Goal: Transaction & Acquisition: Purchase product/service

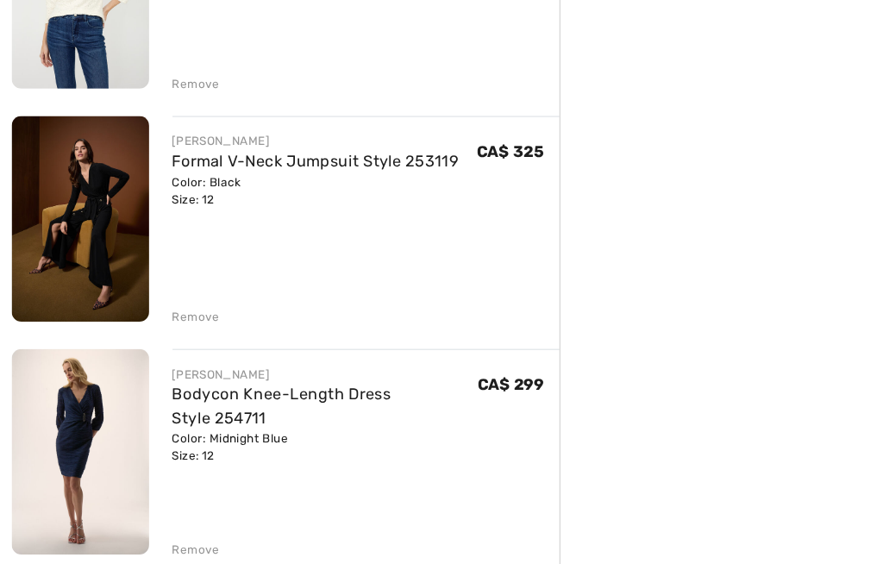
scroll to position [1141, 0]
click at [169, 280] on div "Remove" at bounding box center [324, 289] width 343 height 19
click at [186, 284] on div "Remove" at bounding box center [174, 292] width 42 height 16
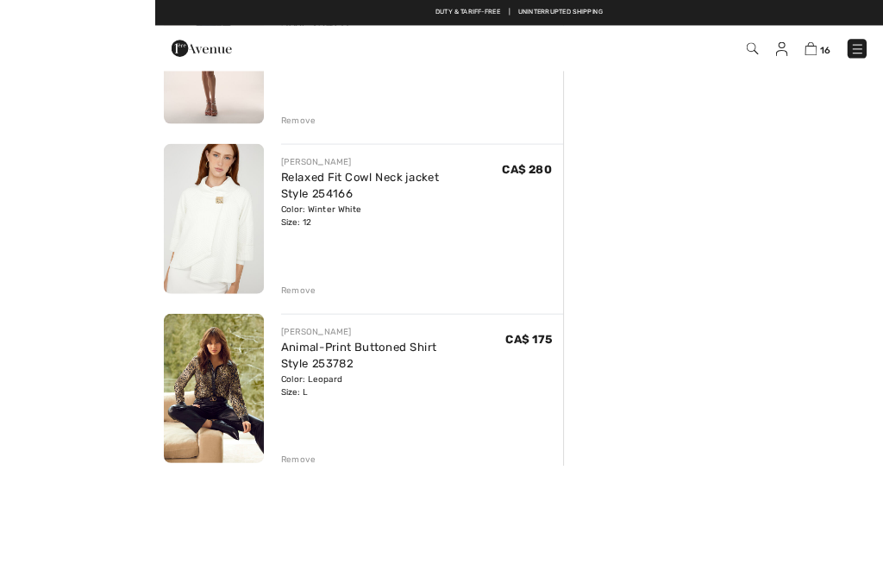
scroll to position [1363, 0]
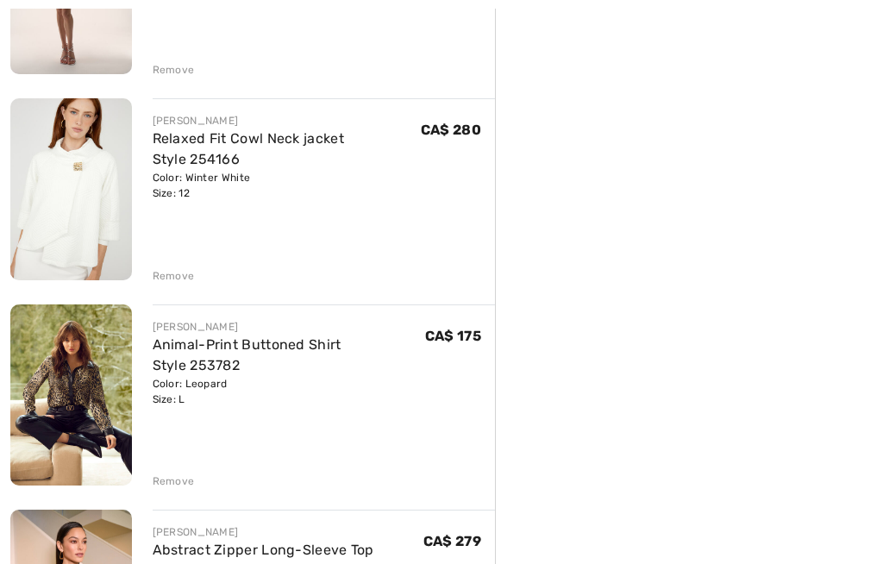
click at [166, 273] on div "Remove" at bounding box center [174, 276] width 42 height 16
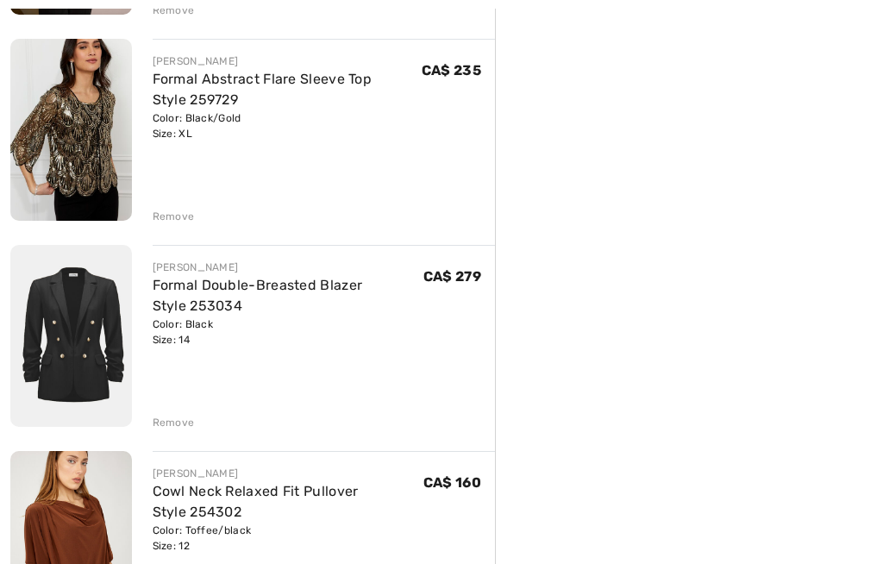
scroll to position [1835, 0]
click at [170, 426] on div "Remove" at bounding box center [174, 422] width 42 height 16
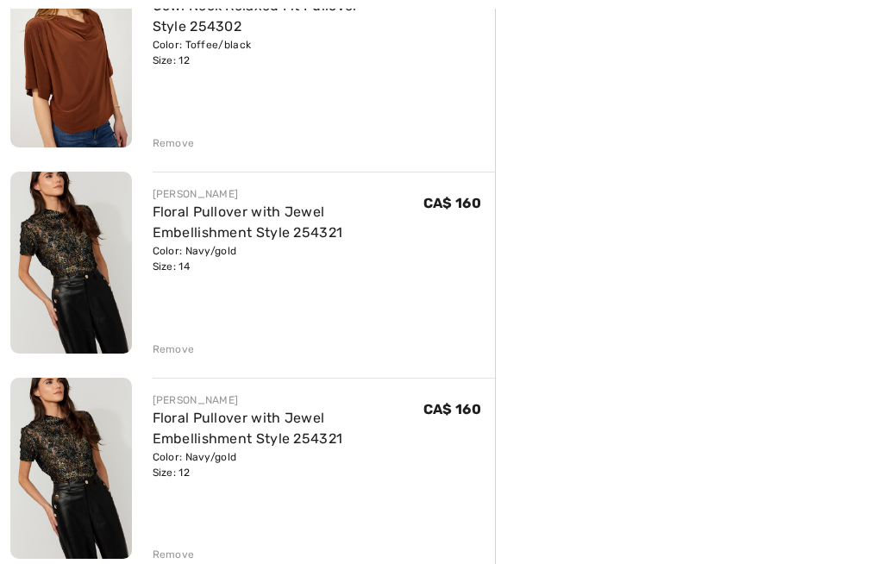
scroll to position [2113, 0]
click at [178, 545] on div "Remove" at bounding box center [324, 552] width 343 height 19
click at [175, 550] on div "Remove" at bounding box center [174, 555] width 42 height 16
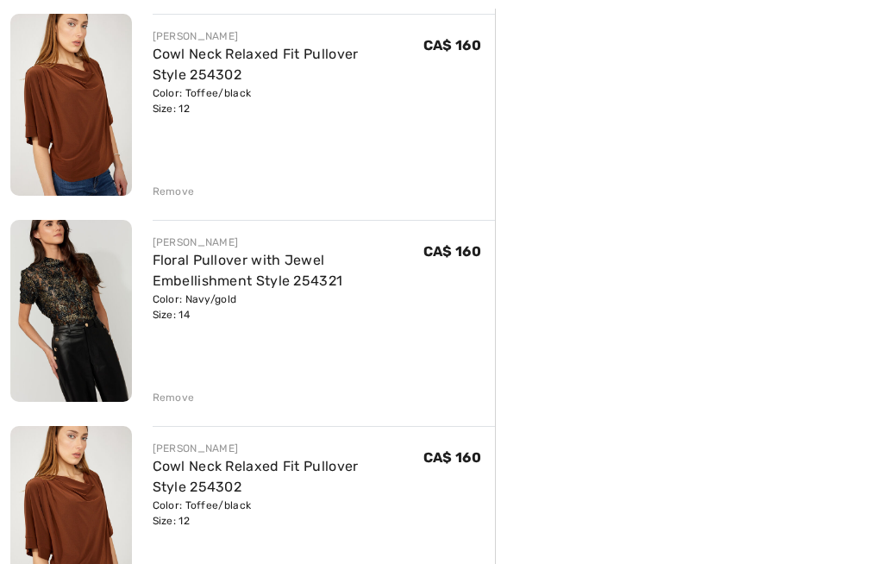
scroll to position [2090, 0]
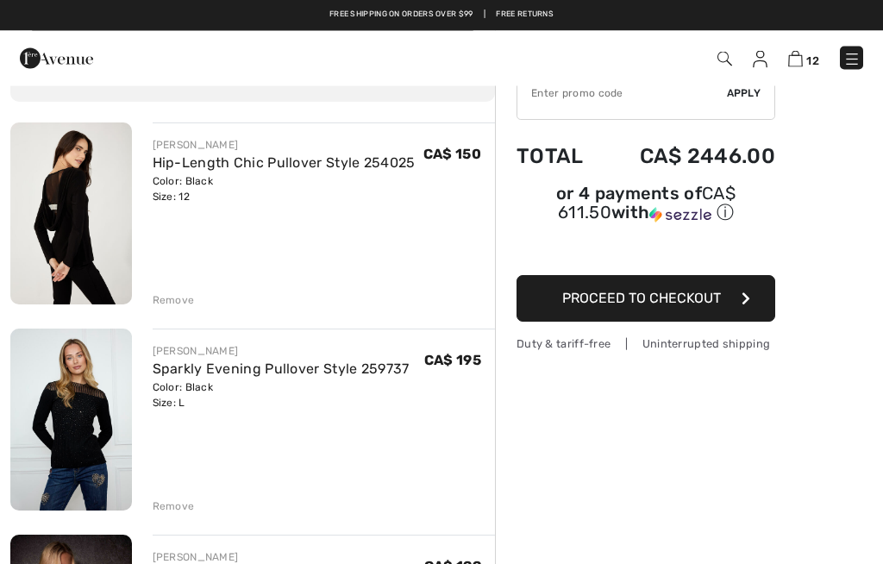
scroll to position [0, 0]
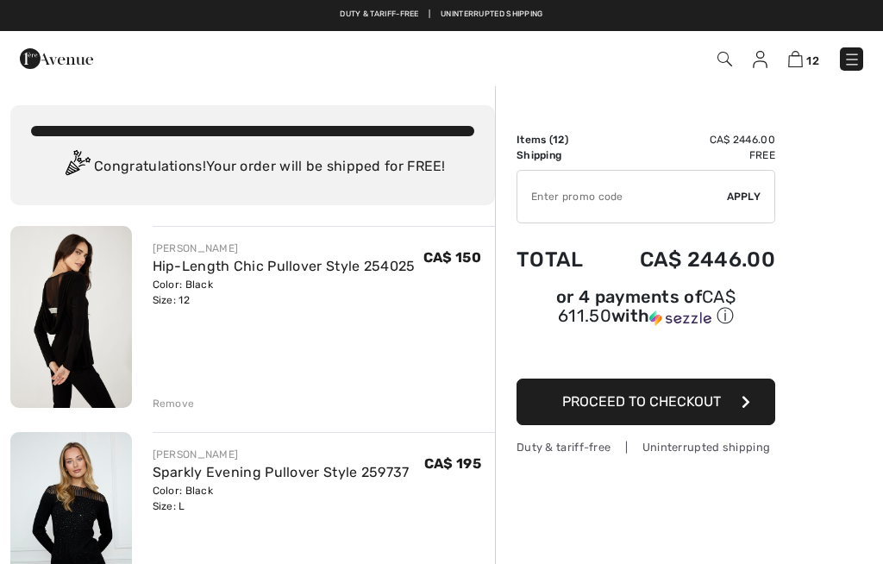
click at [703, 410] on span "Proceed to Checkout" at bounding box center [641, 401] width 159 height 16
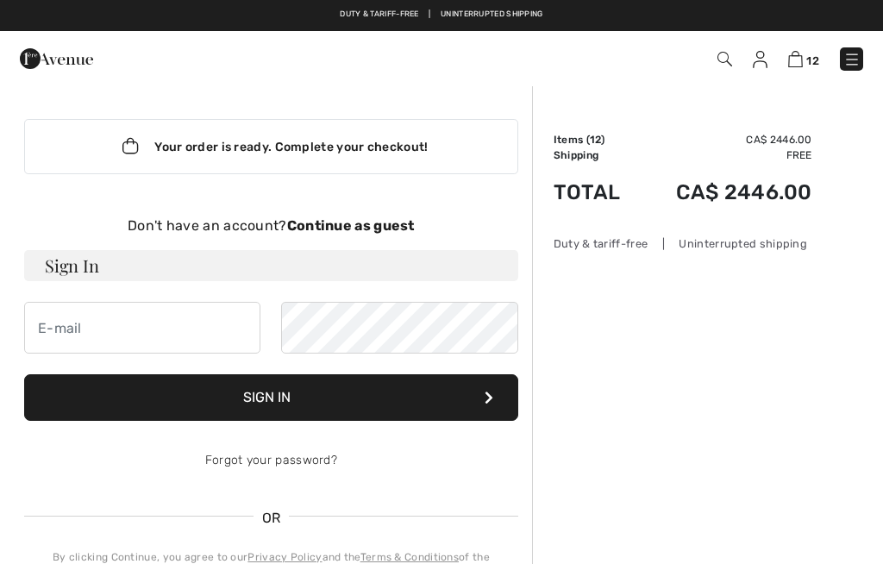
checkbox input "true"
click at [345, 224] on strong "Continue as guest" at bounding box center [351, 225] width 128 height 16
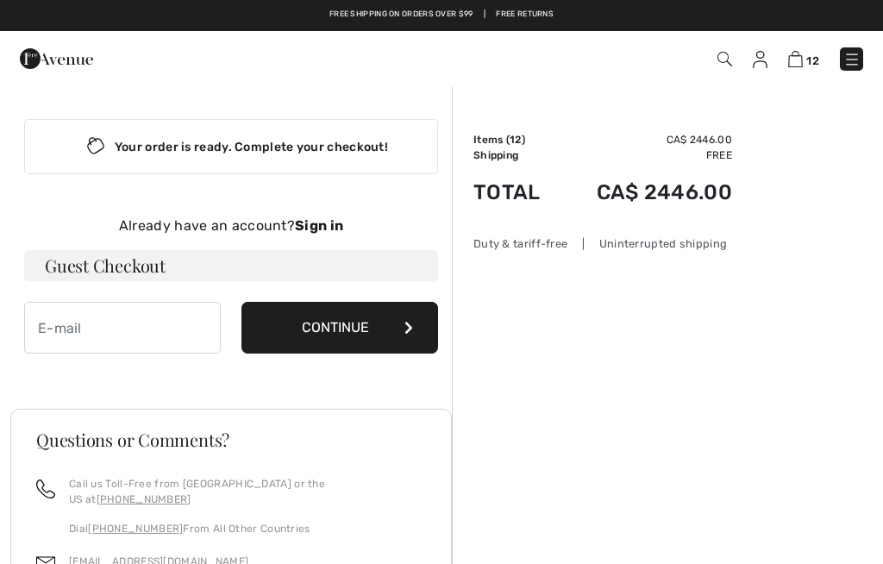
click at [335, 224] on strong "Sign in" at bounding box center [319, 225] width 48 height 16
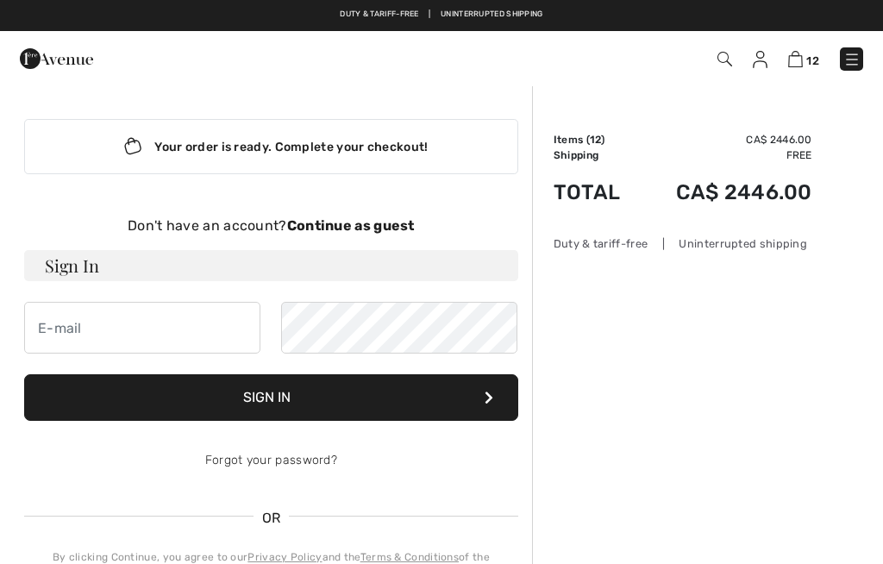
click at [359, 226] on strong "Continue as guest" at bounding box center [351, 225] width 128 height 16
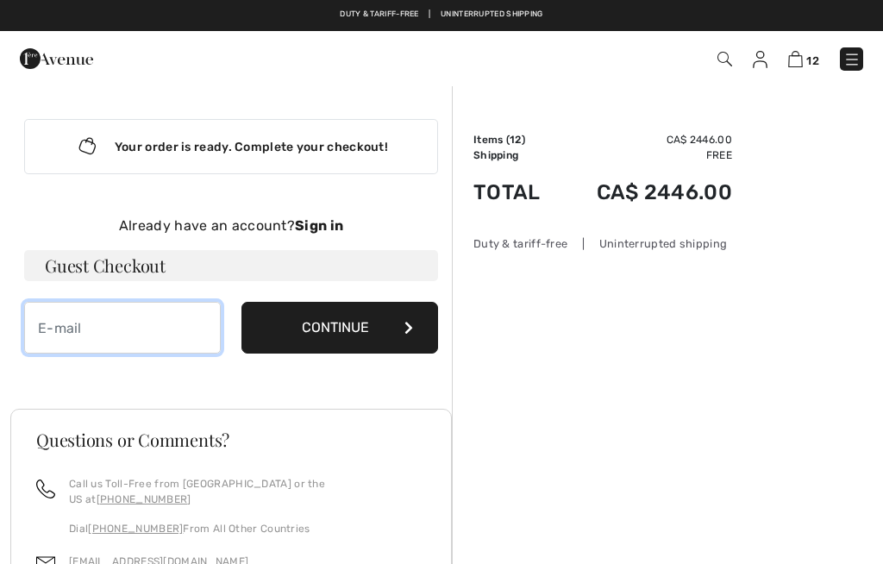
click at [126, 326] on input "email" at bounding box center [122, 328] width 197 height 52
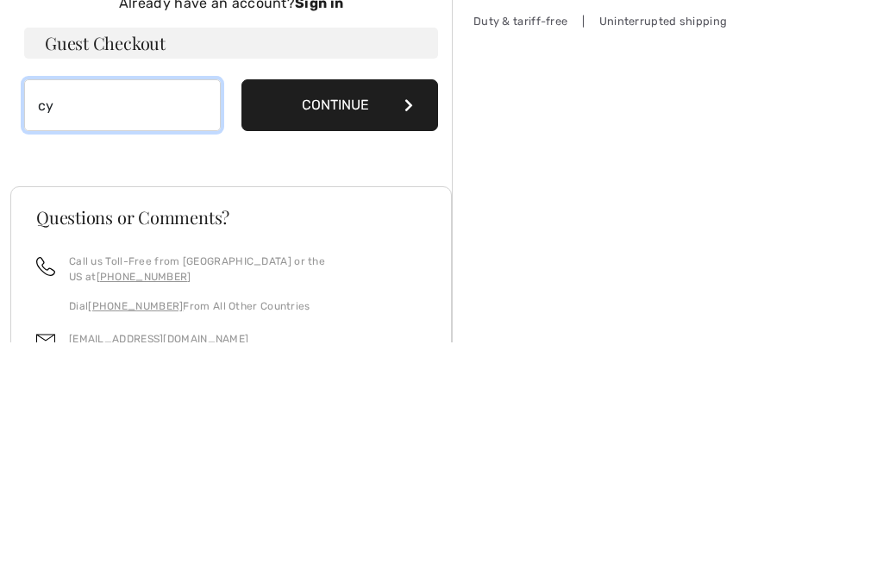
type input "c"
type input "d"
type input "cynclarke@shaw.ca"
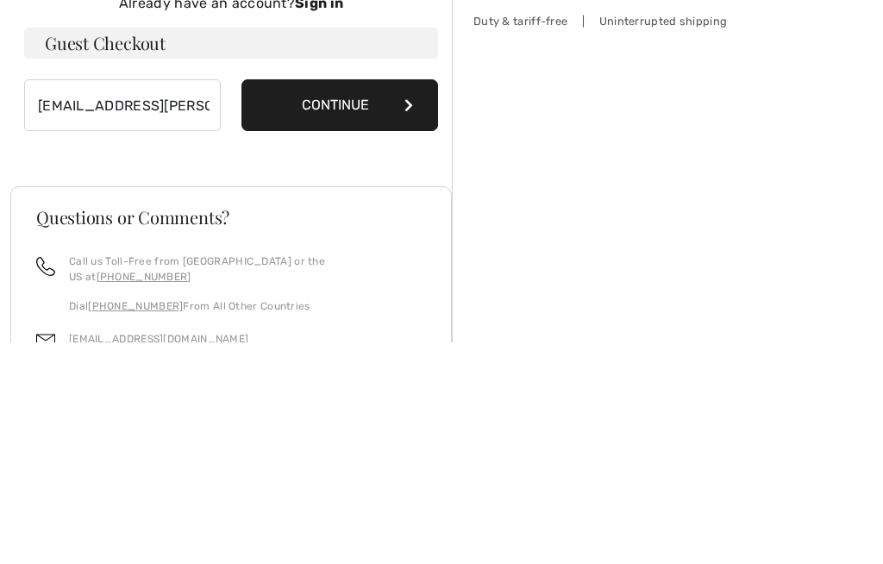
click at [376, 302] on button "Continue" at bounding box center [340, 328] width 197 height 52
